Goal: Find specific page/section: Find specific page/section

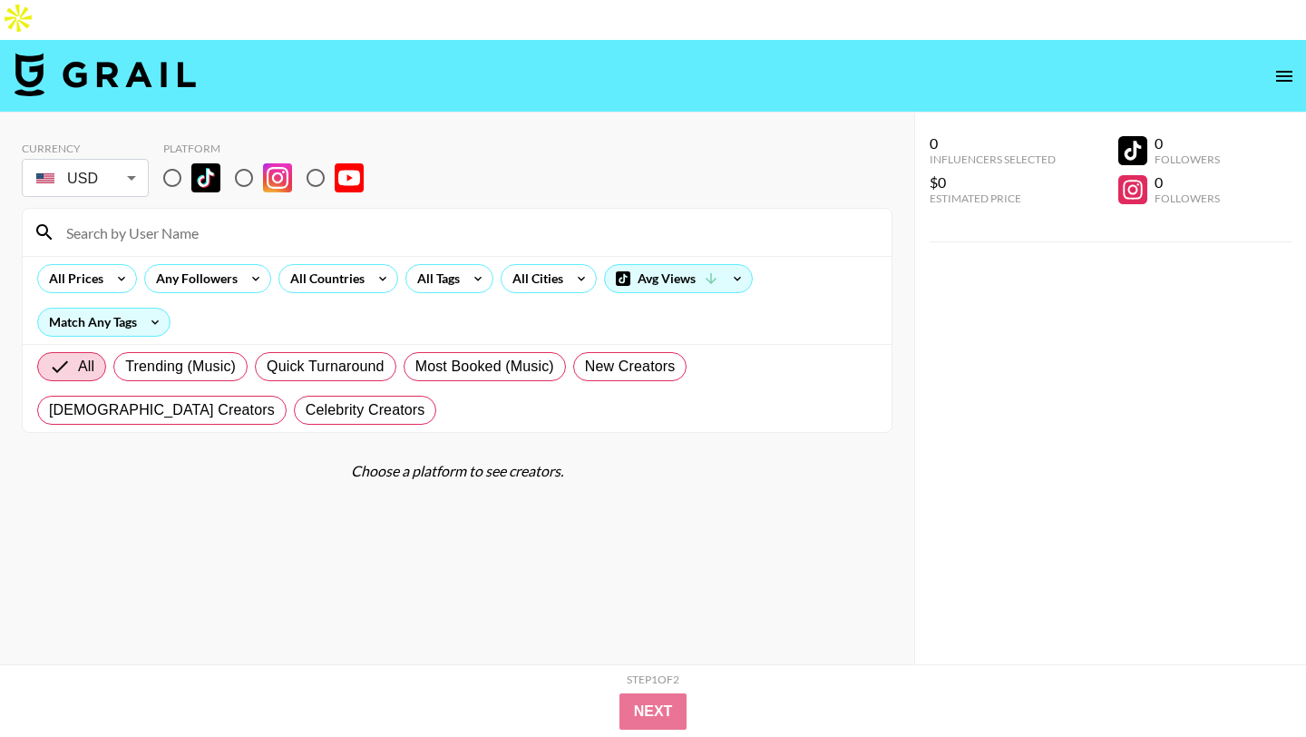
click at [433, 218] on input at bounding box center [467, 232] width 825 height 29
click at [231, 159] on input "radio" at bounding box center [244, 178] width 38 height 38
radio input "true"
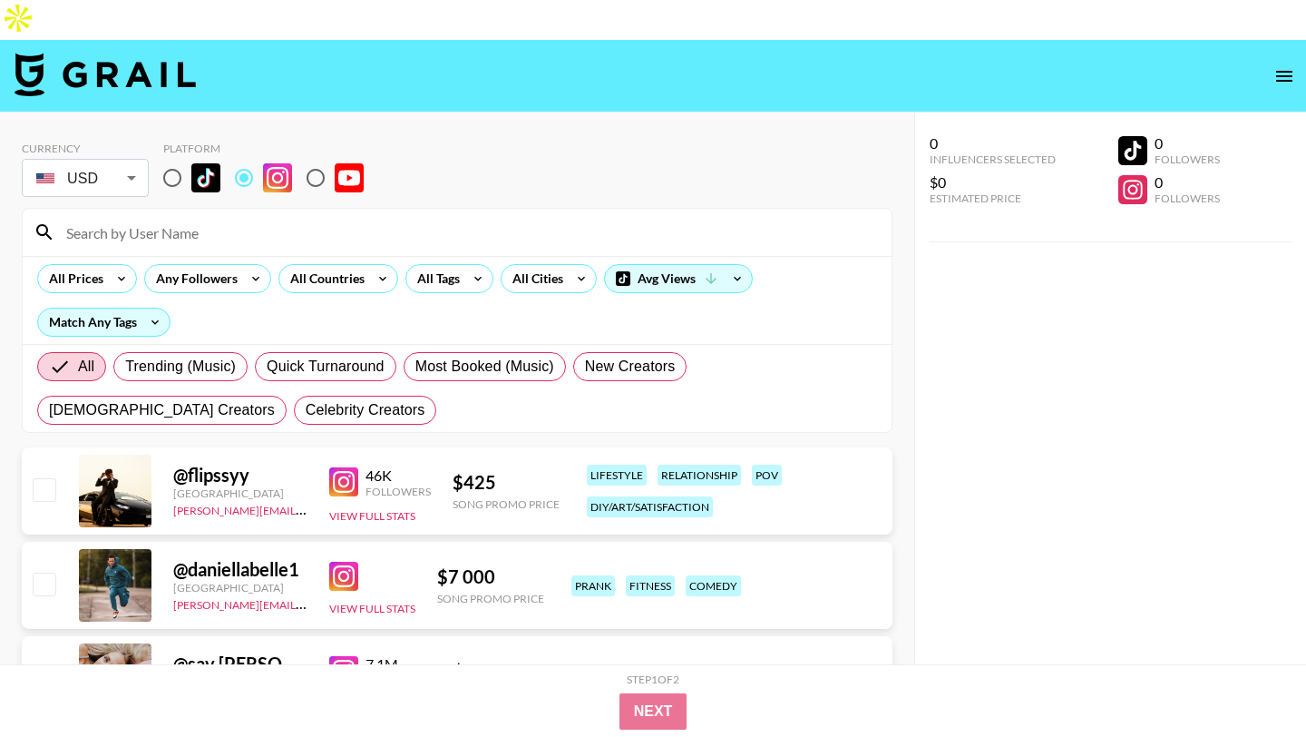
click at [249, 218] on input at bounding box center [467, 232] width 825 height 29
paste input "arabellatouchstone"
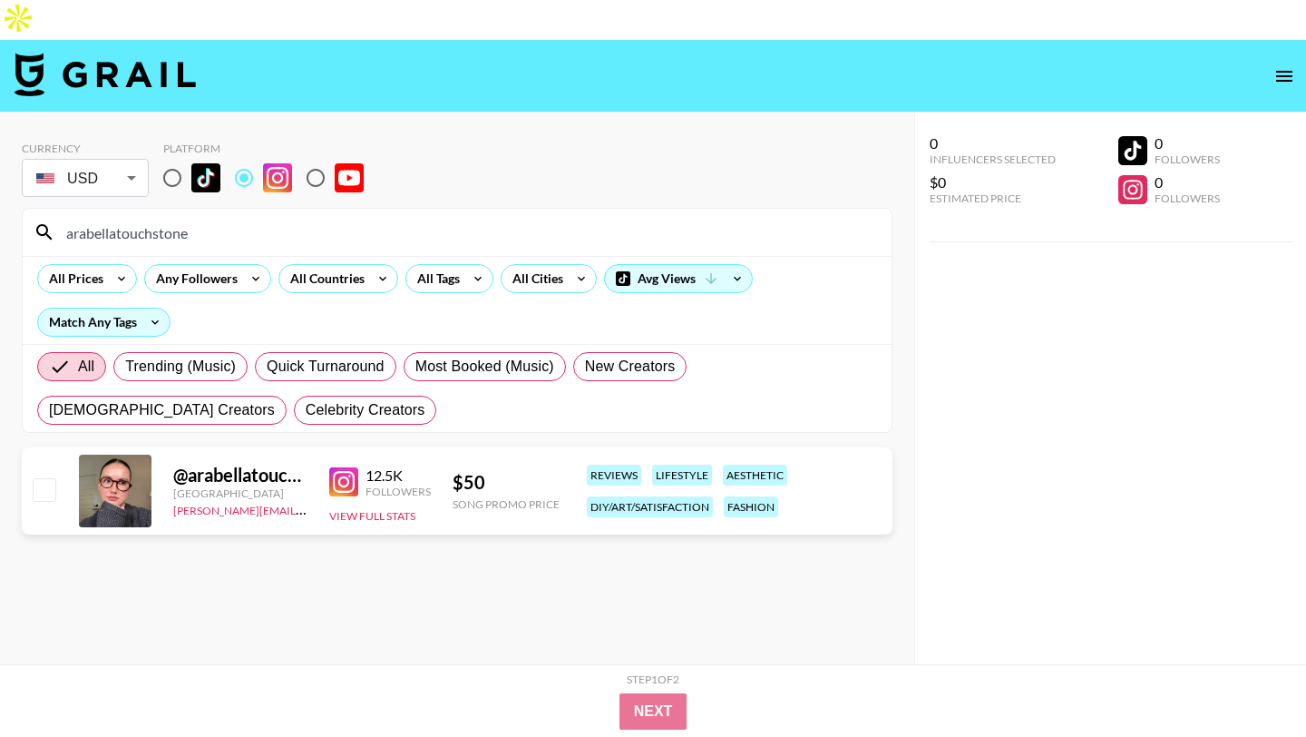
type input "arabellatouchstone"
click at [512, 209] on div "arabellatouchstone" at bounding box center [457, 232] width 869 height 47
click at [504, 218] on input "arabellatouchstone" at bounding box center [467, 232] width 825 height 29
click at [501, 218] on input "arabellatouchstone" at bounding box center [467, 232] width 825 height 29
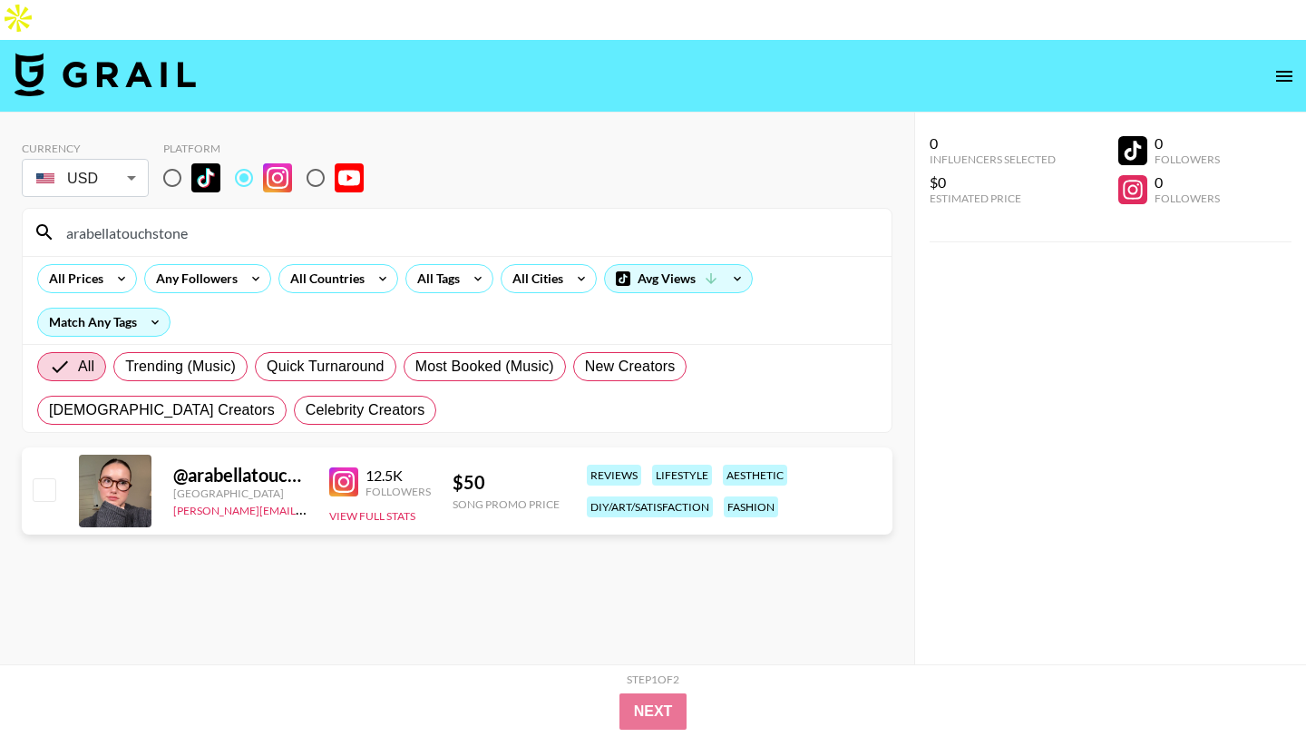
click at [501, 218] on input "arabellatouchstone" at bounding box center [467, 232] width 825 height 29
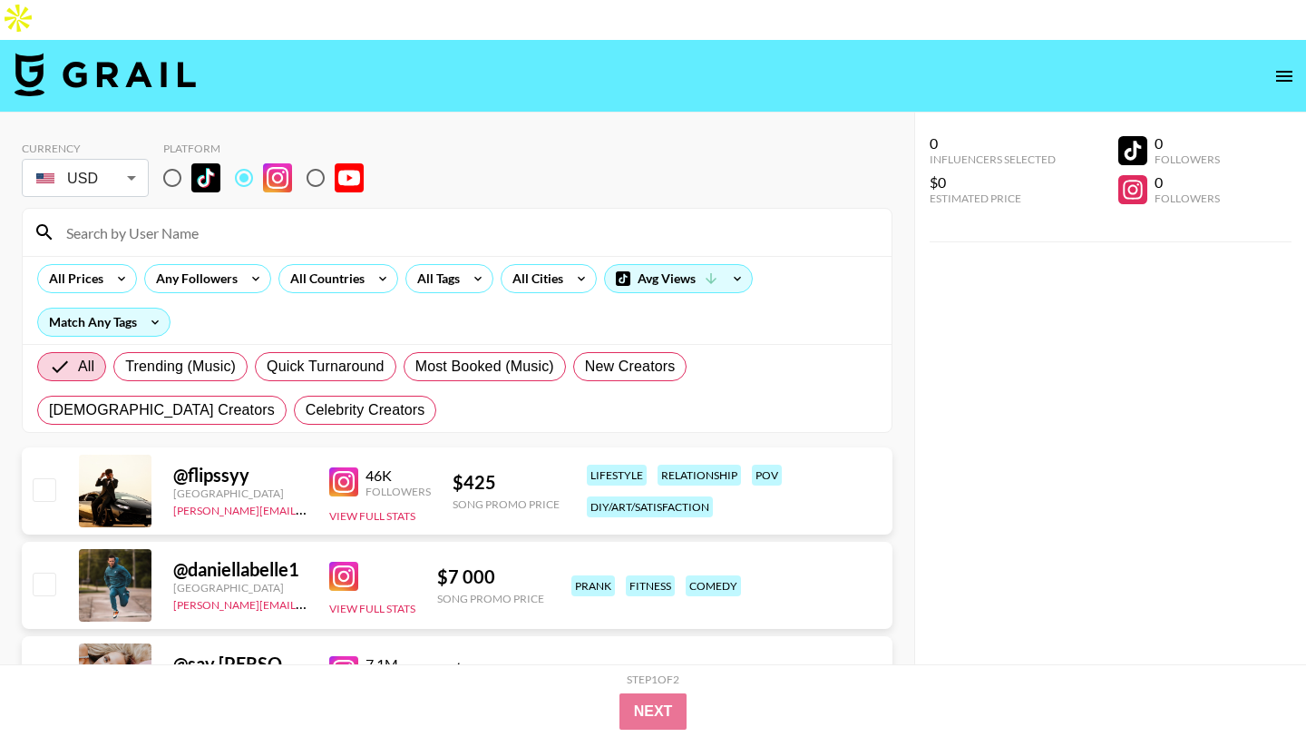
paste input "goodmeredith"
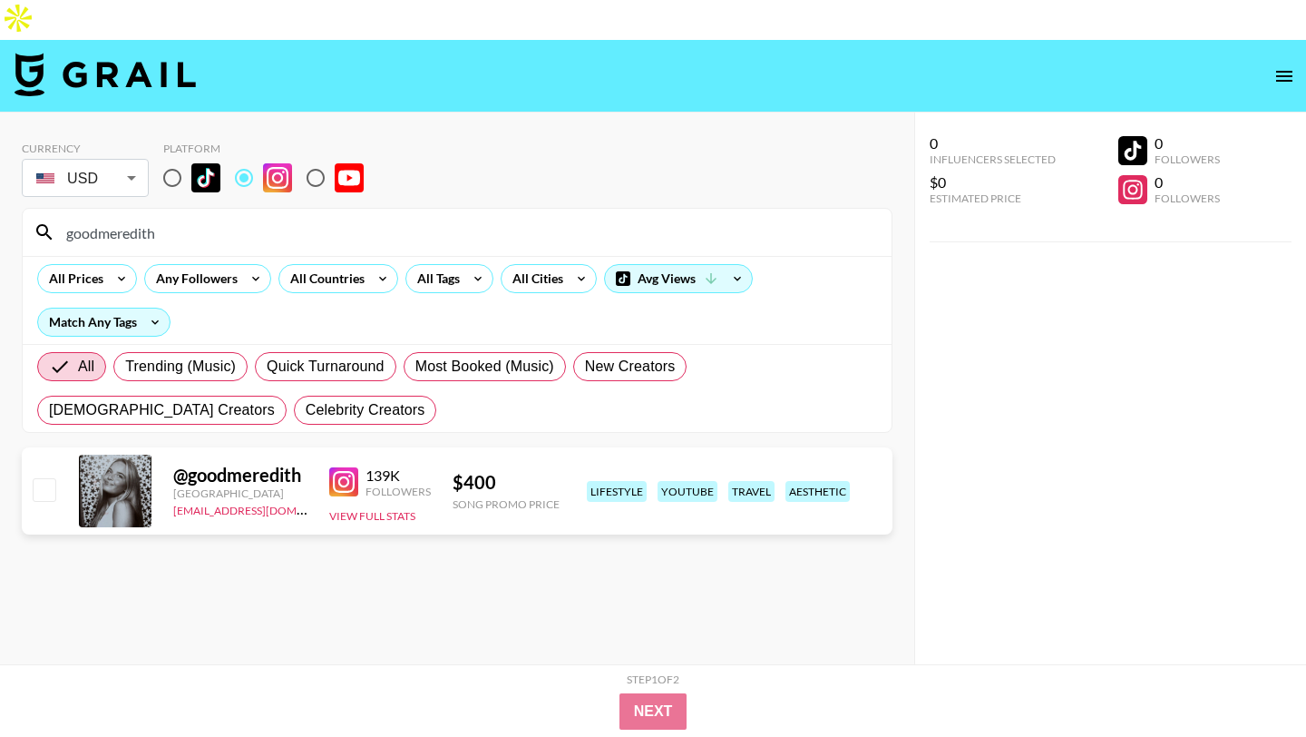
type input "goodmeredith"
